Goal: Information Seeking & Learning: Learn about a topic

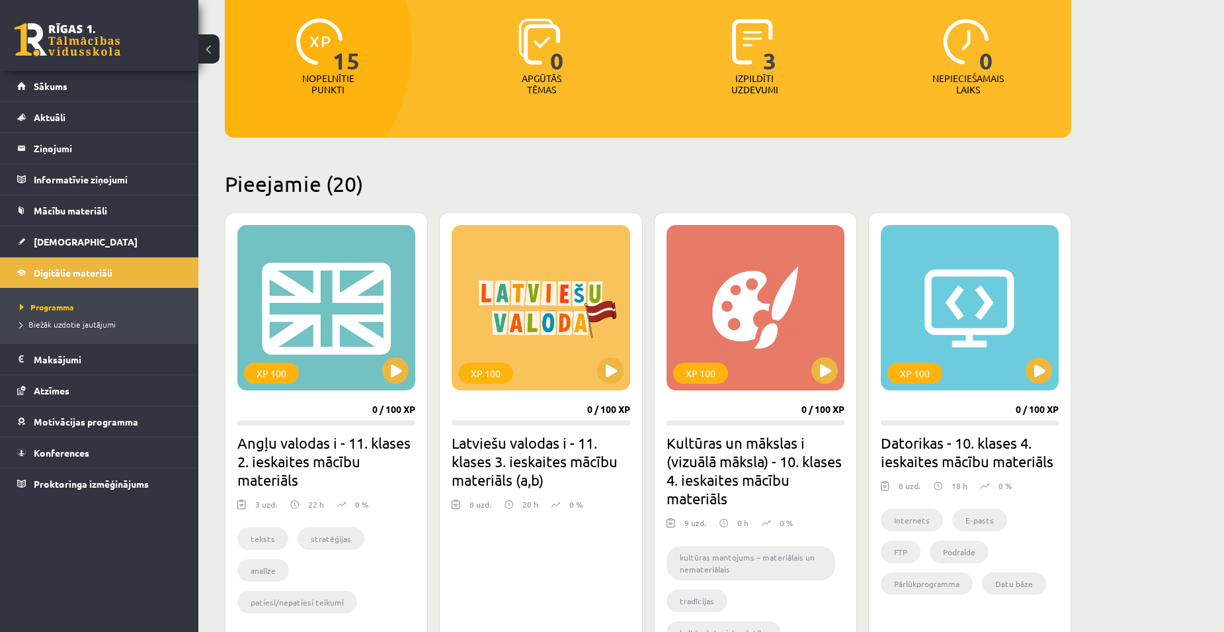
scroll to position [162, 0]
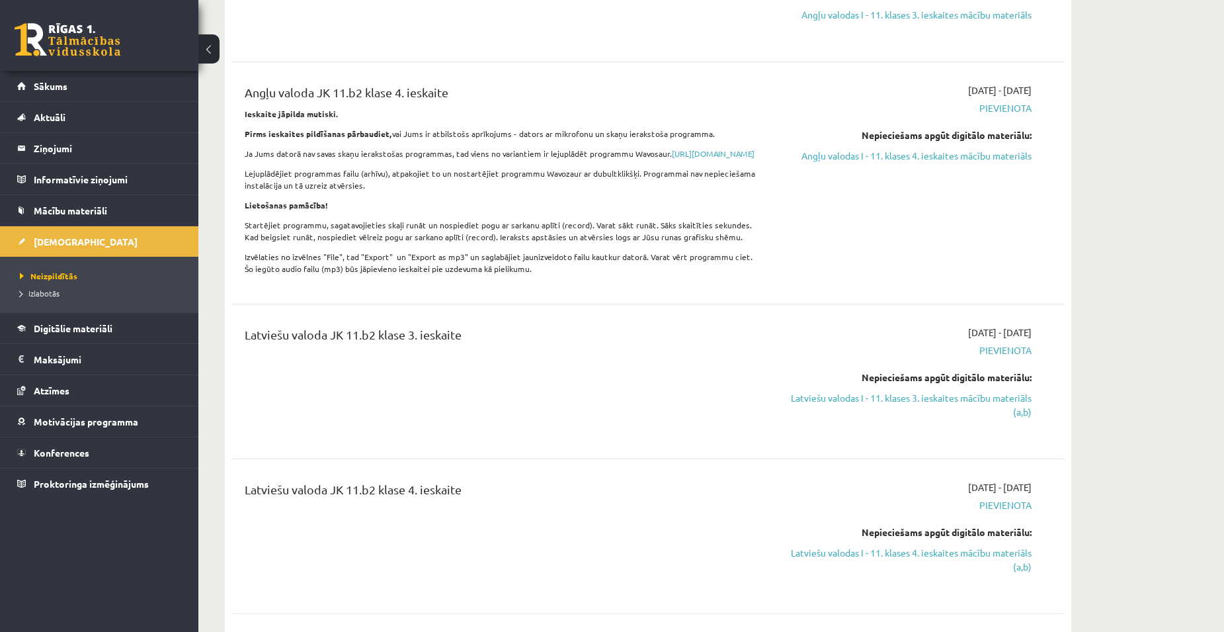
scroll to position [529, 0]
click at [869, 405] on link "Latviešu valodas I - 11. klases 3. ieskaites mācību materiāls (a,b)" at bounding box center [907, 404] width 249 height 28
click at [921, 413] on link "Latviešu valodas I - 11. klases 3. ieskaites mācību materiāls (a,b)" at bounding box center [907, 404] width 249 height 28
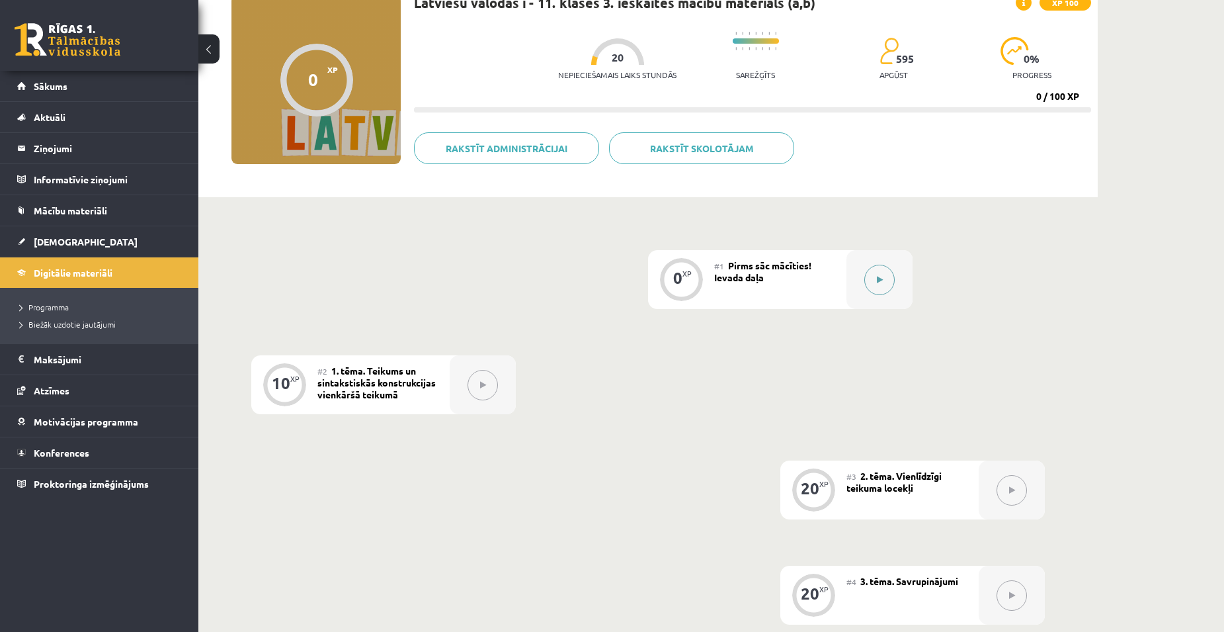
scroll to position [66, 0]
